Goal: Obtain resource: Download file/media

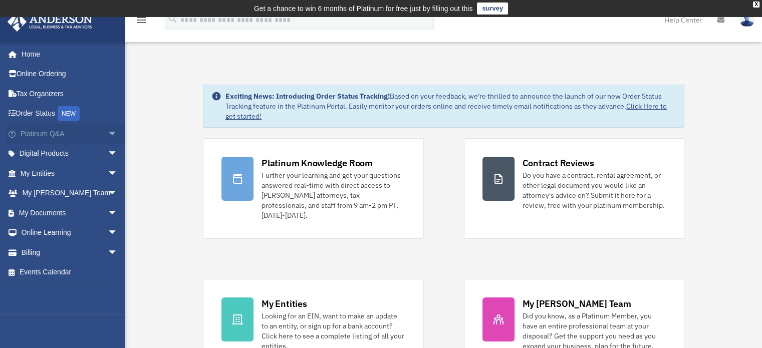
click at [108, 131] on span "arrow_drop_down" at bounding box center [118, 134] width 20 height 21
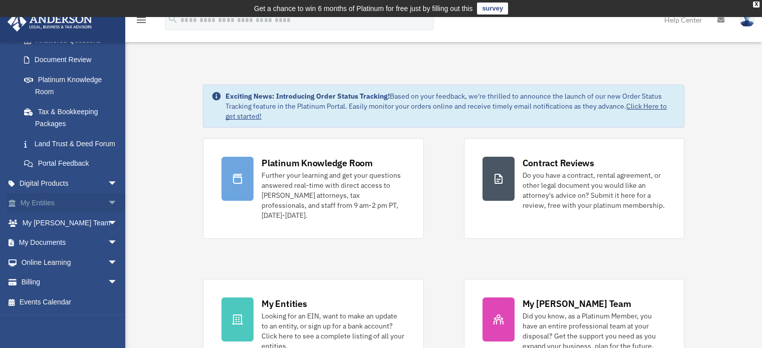
scroll to position [184, 0]
click at [108, 181] on span "arrow_drop_down" at bounding box center [118, 183] width 20 height 21
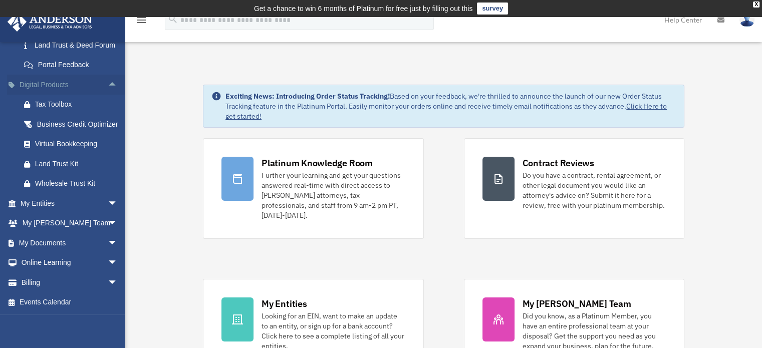
scroll to position [296, 0]
click at [108, 242] on span "arrow_drop_down" at bounding box center [118, 243] width 20 height 21
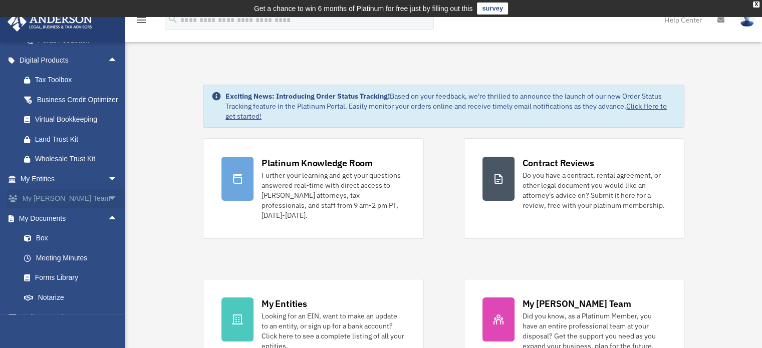
scroll to position [375, 0]
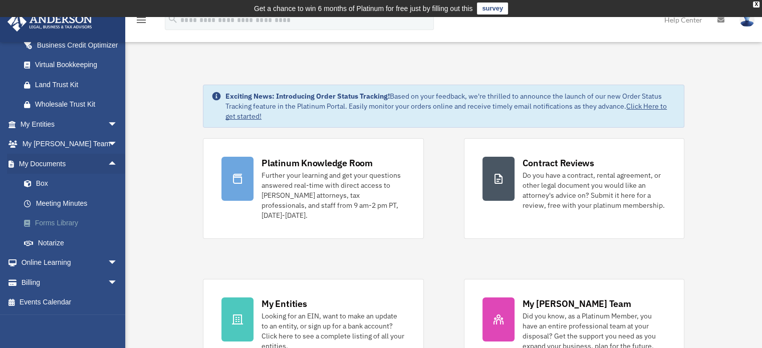
click at [67, 222] on link "Forms Library" at bounding box center [73, 223] width 119 height 20
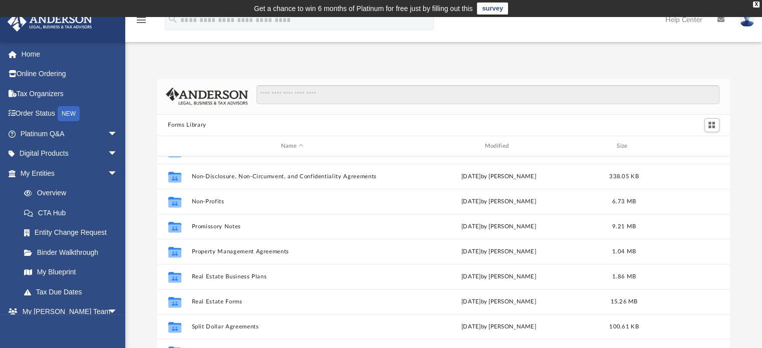
scroll to position [50, 0]
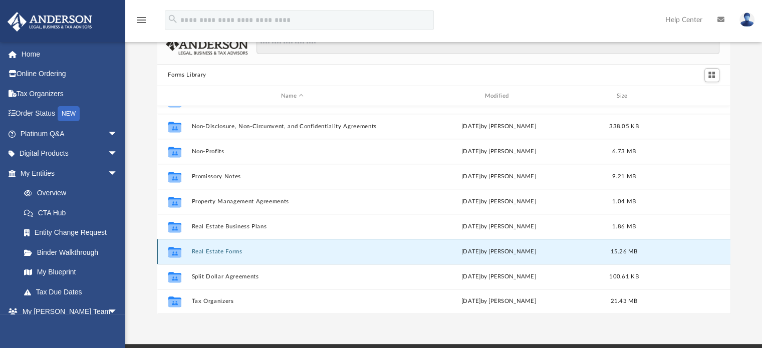
click at [235, 250] on button "Real Estate Forms" at bounding box center [292, 252] width 202 height 7
click at [230, 250] on button "Real Estate Forms" at bounding box center [292, 252] width 202 height 7
click at [200, 250] on button "Real Estate Forms" at bounding box center [292, 252] width 202 height 7
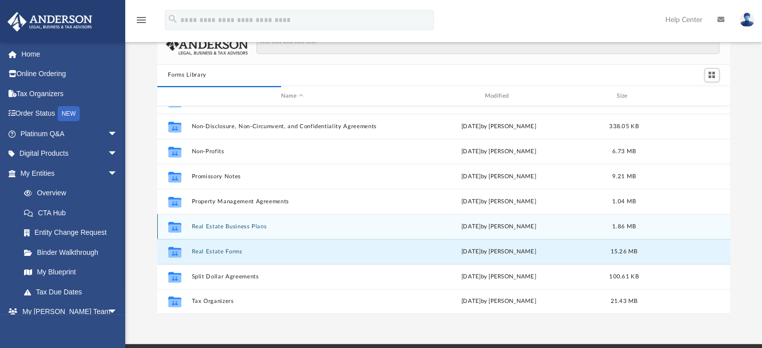
click at [212, 224] on button "Real Estate Business Plans" at bounding box center [292, 227] width 202 height 7
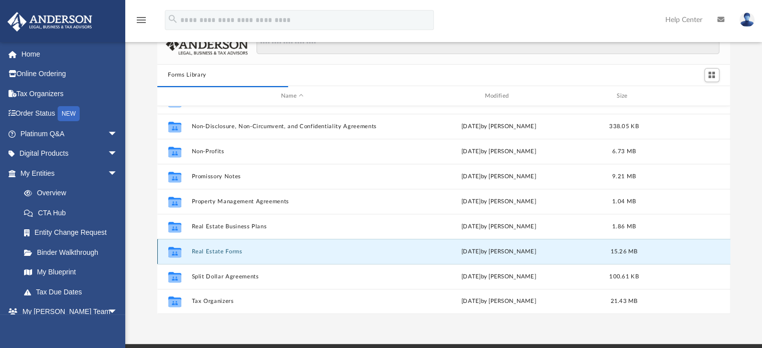
click at [212, 249] on button "Real Estate Forms" at bounding box center [292, 252] width 202 height 7
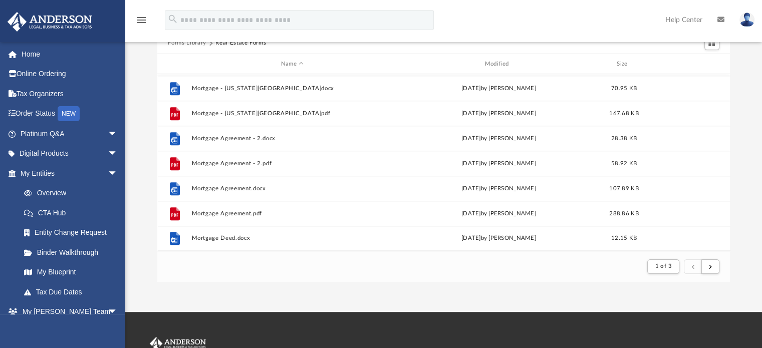
scroll to position [100, 0]
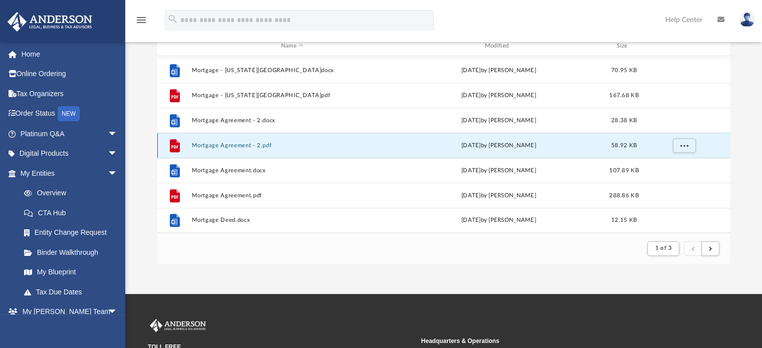
click at [239, 144] on button "Mortgage Agreement - 2.pdf" at bounding box center [292, 145] width 202 height 7
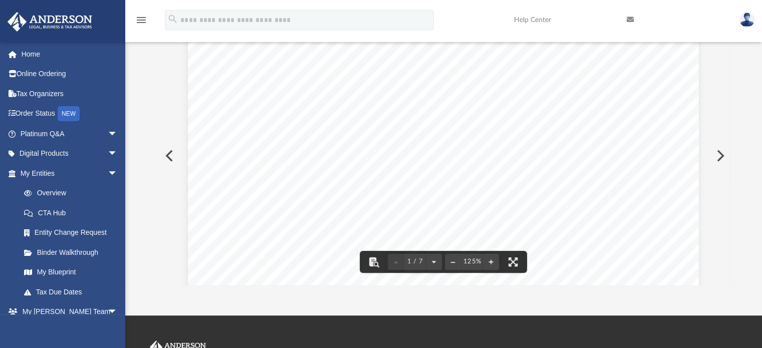
scroll to position [0, 0]
click at [169, 155] on button "Preview" at bounding box center [168, 156] width 22 height 28
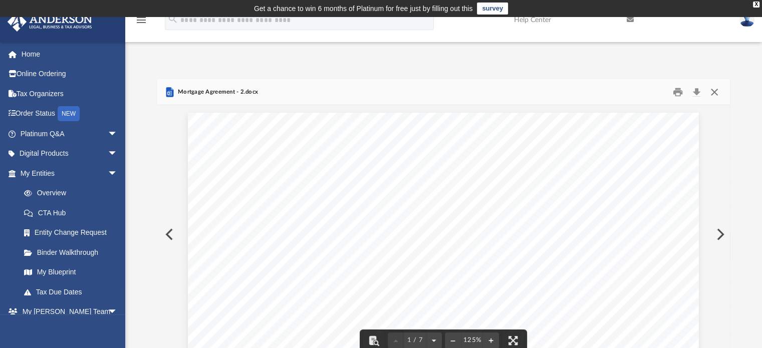
click at [717, 90] on button "Close" at bounding box center [715, 92] width 18 height 16
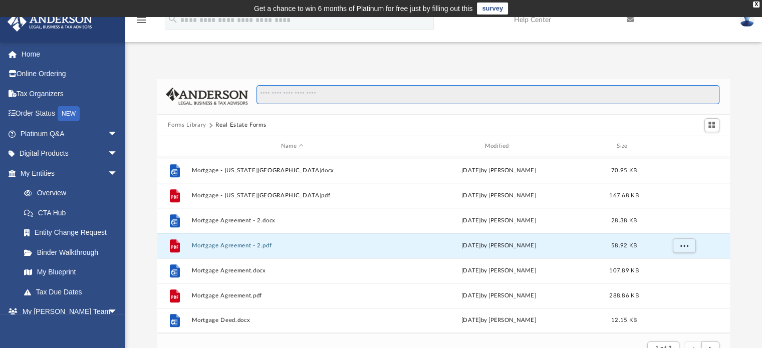
click at [291, 92] on input "Search files and folders" at bounding box center [488, 94] width 463 height 19
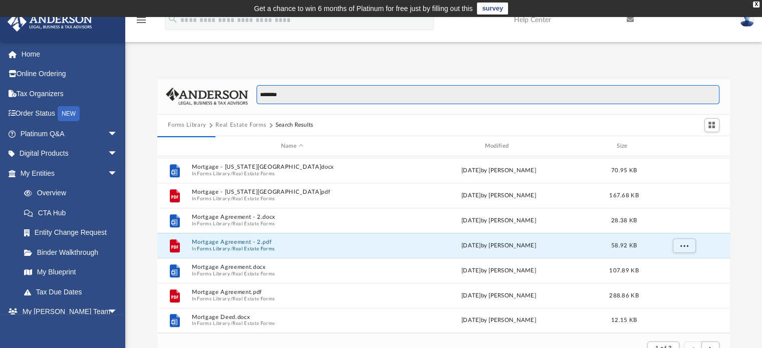
type input "********"
